Goal: Download file/media

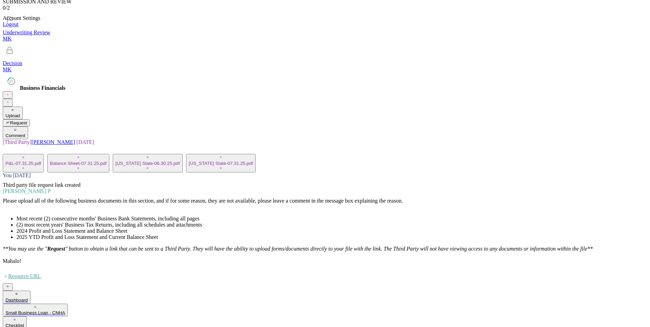
scroll to position [308, 0]
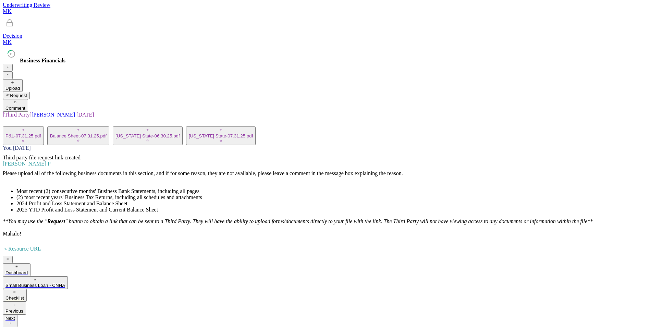
click at [28, 129] on div "P&L-07.31.25.pdf" at bounding box center [23, 133] width 36 height 11
click at [17, 139] on button "P&L-07.31.25.pdf Icon/Star" at bounding box center [23, 135] width 41 height 19
click at [78, 135] on div "Balance Sheet-07.31.25.pdf" at bounding box center [78, 135] width 57 height 5
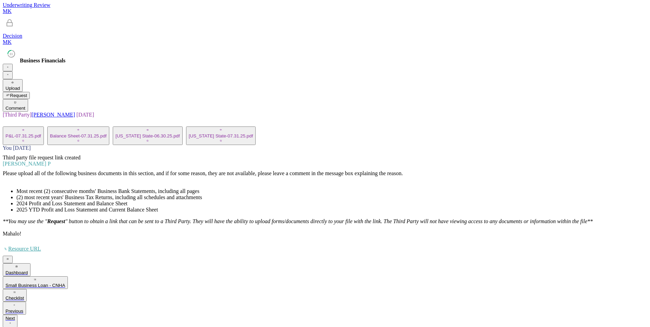
click at [78, 135] on div "Balance Sheet-07.31.25.pdf" at bounding box center [78, 135] width 57 height 5
click at [140, 136] on div "[US_STATE] State-06.30.25.pdf" at bounding box center [148, 135] width 64 height 5
click at [215, 132] on div "[US_STATE] State-07.31.25.pdf" at bounding box center [221, 133] width 64 height 11
